Goal: Find specific page/section: Find specific page/section

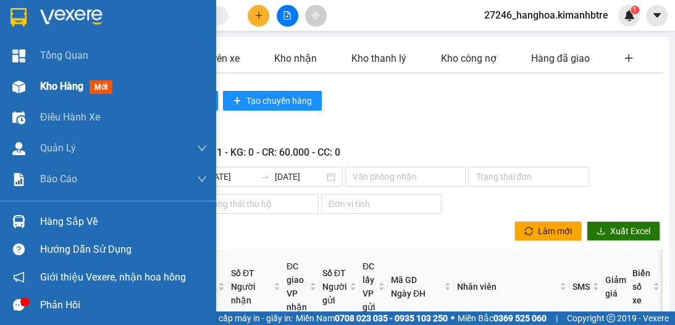
click at [64, 87] on span "Kho hàng" at bounding box center [61, 86] width 43 height 12
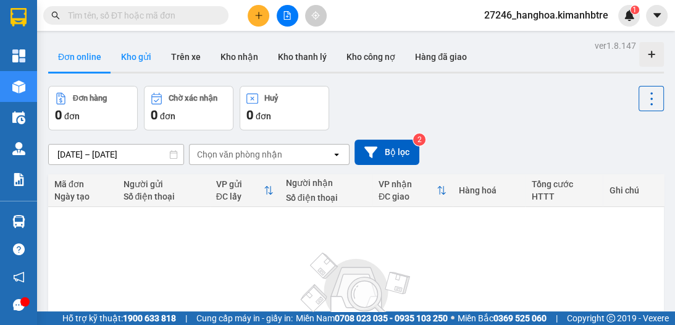
click at [153, 56] on button "Kho gửi" at bounding box center [136, 57] width 50 height 30
type input "[DATE] – [DATE]"
